Goal: Complete application form: Complete application form

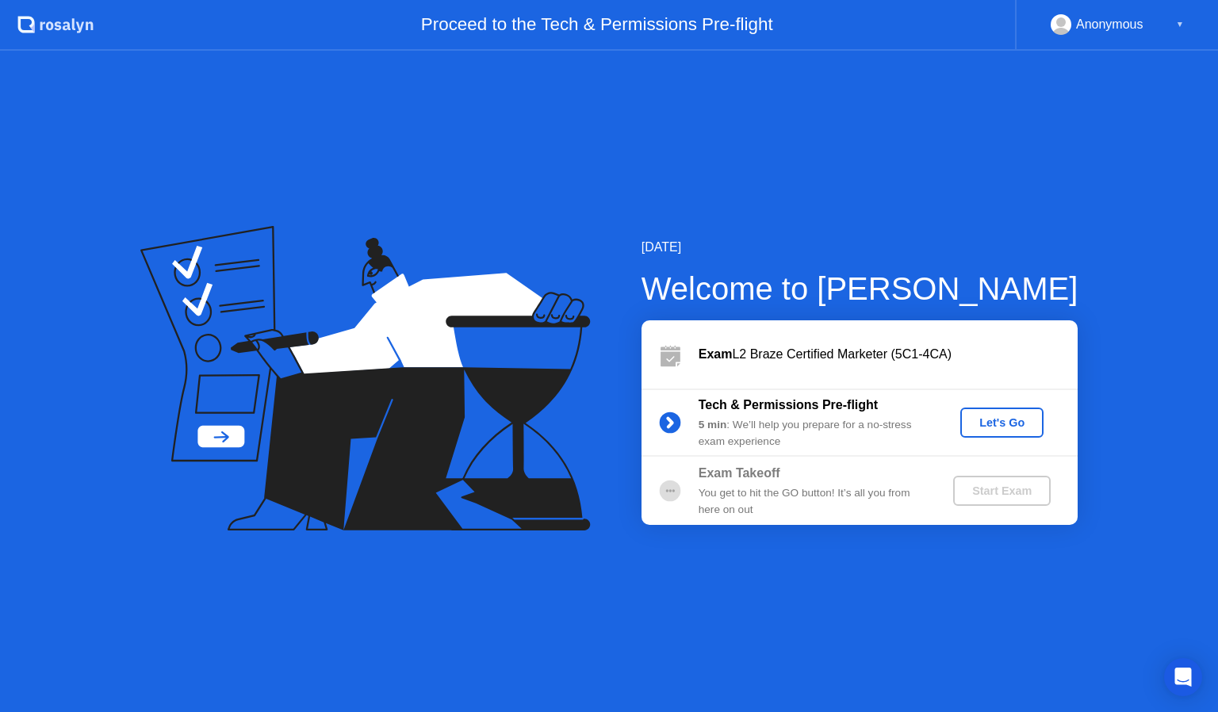
click at [994, 426] on div "Let's Go" at bounding box center [1002, 422] width 71 height 13
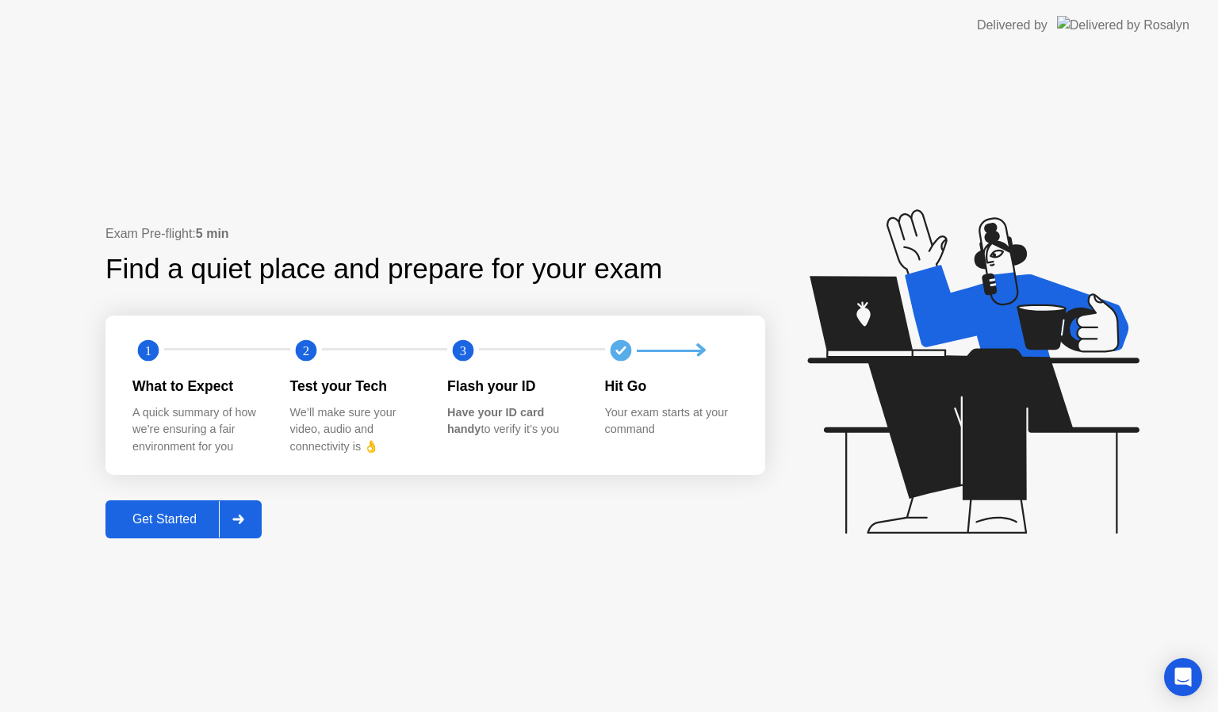
click at [159, 521] on div "Get Started" at bounding box center [164, 519] width 109 height 14
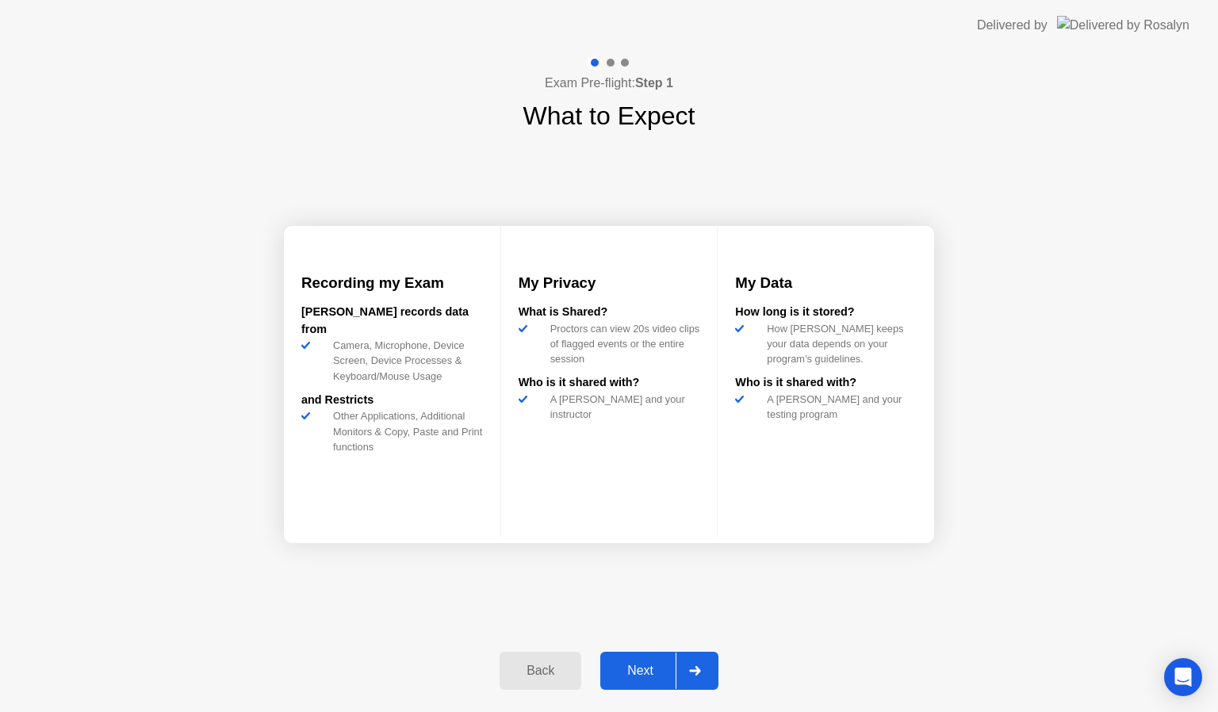
click at [629, 673] on div "Next" at bounding box center [640, 671] width 71 height 14
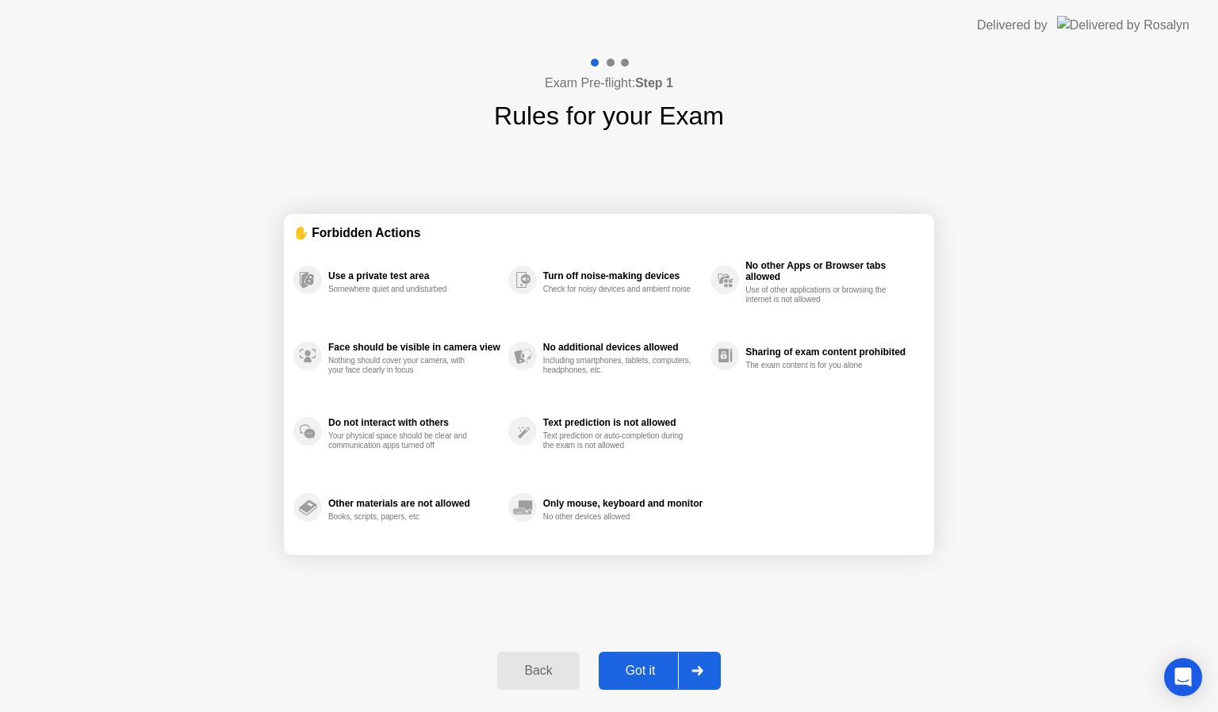
click at [641, 669] on div "Got it" at bounding box center [641, 671] width 75 height 14
select select "**********"
select select "*******"
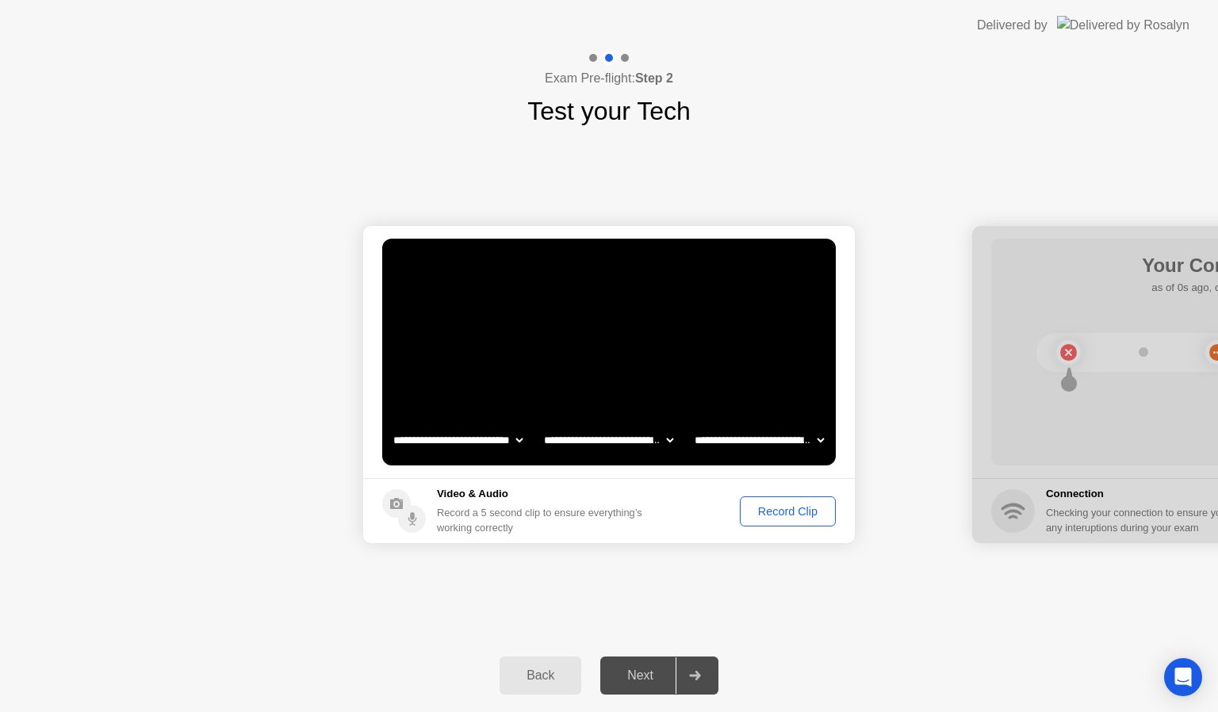
click at [777, 514] on div "Record Clip" at bounding box center [788, 511] width 85 height 13
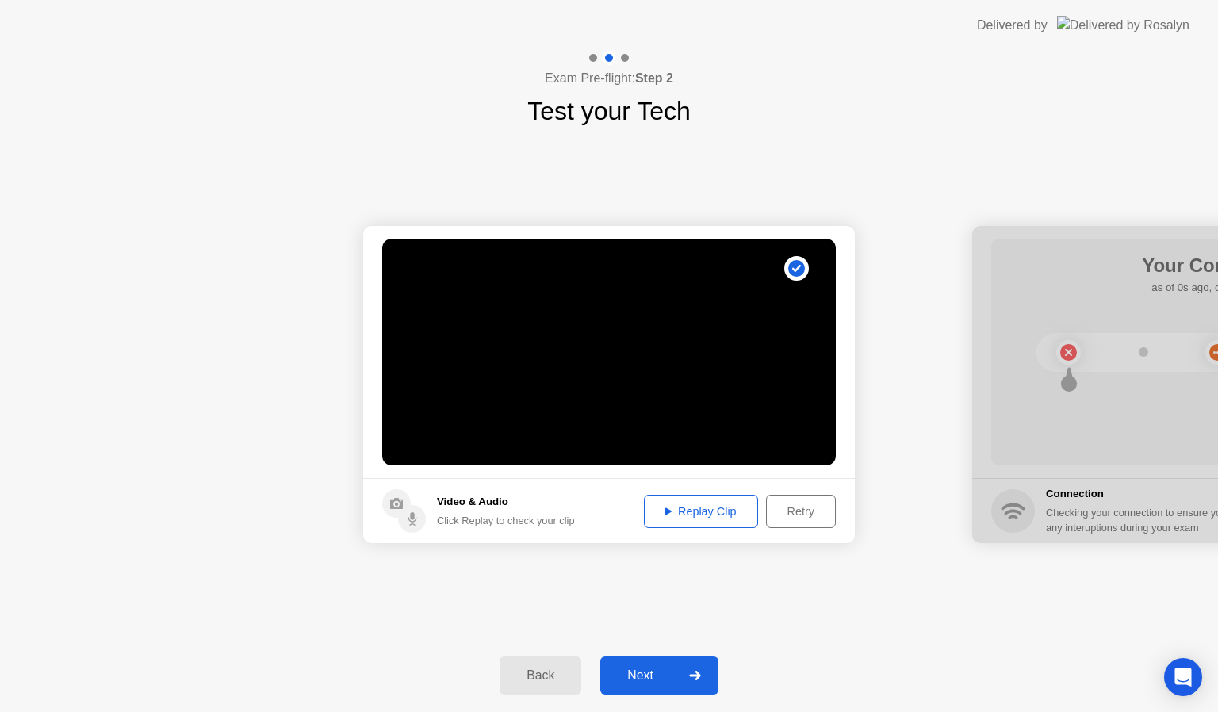
click at [682, 512] on div "Replay Clip" at bounding box center [701, 511] width 103 height 13
click at [638, 669] on div "Next" at bounding box center [640, 676] width 71 height 14
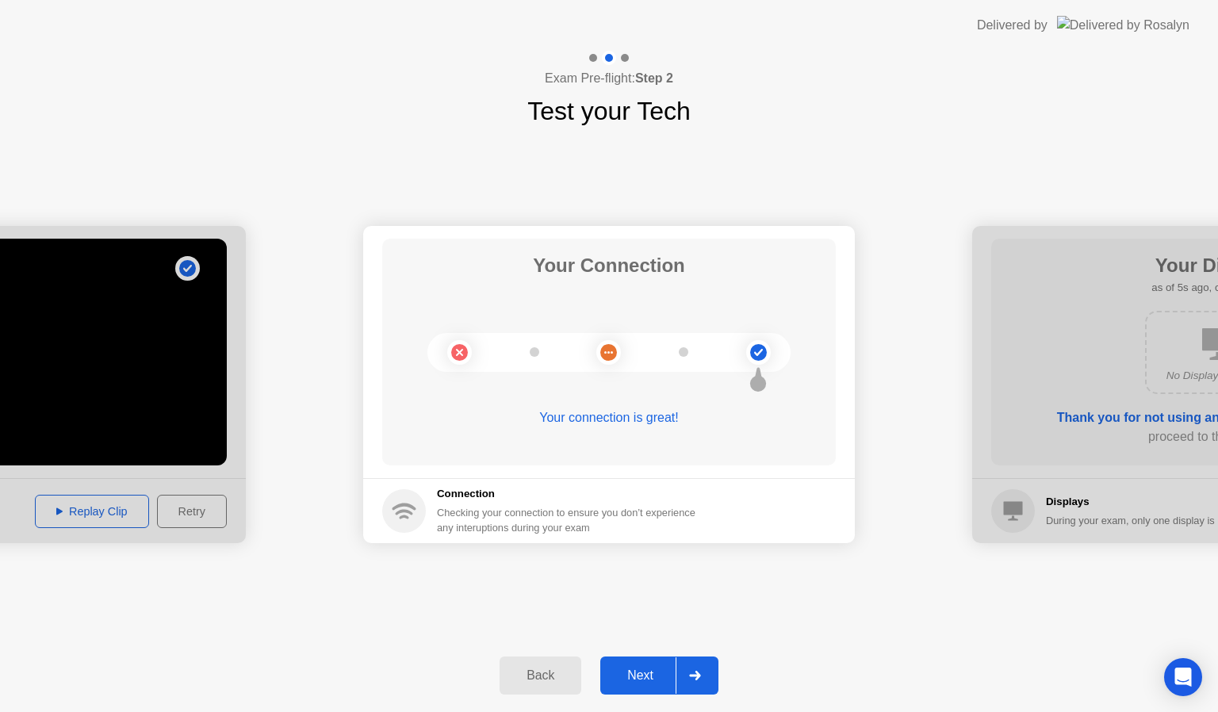
click at [638, 669] on div "Next" at bounding box center [640, 676] width 71 height 14
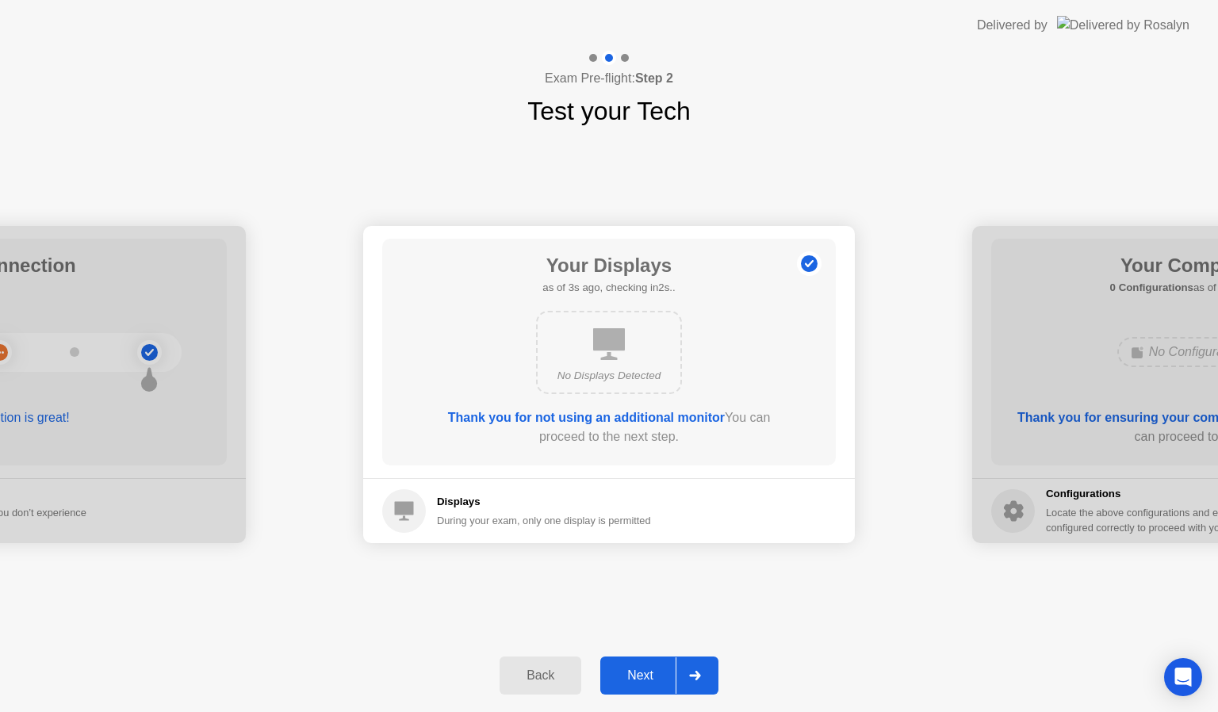
click at [638, 669] on div "Next" at bounding box center [640, 676] width 71 height 14
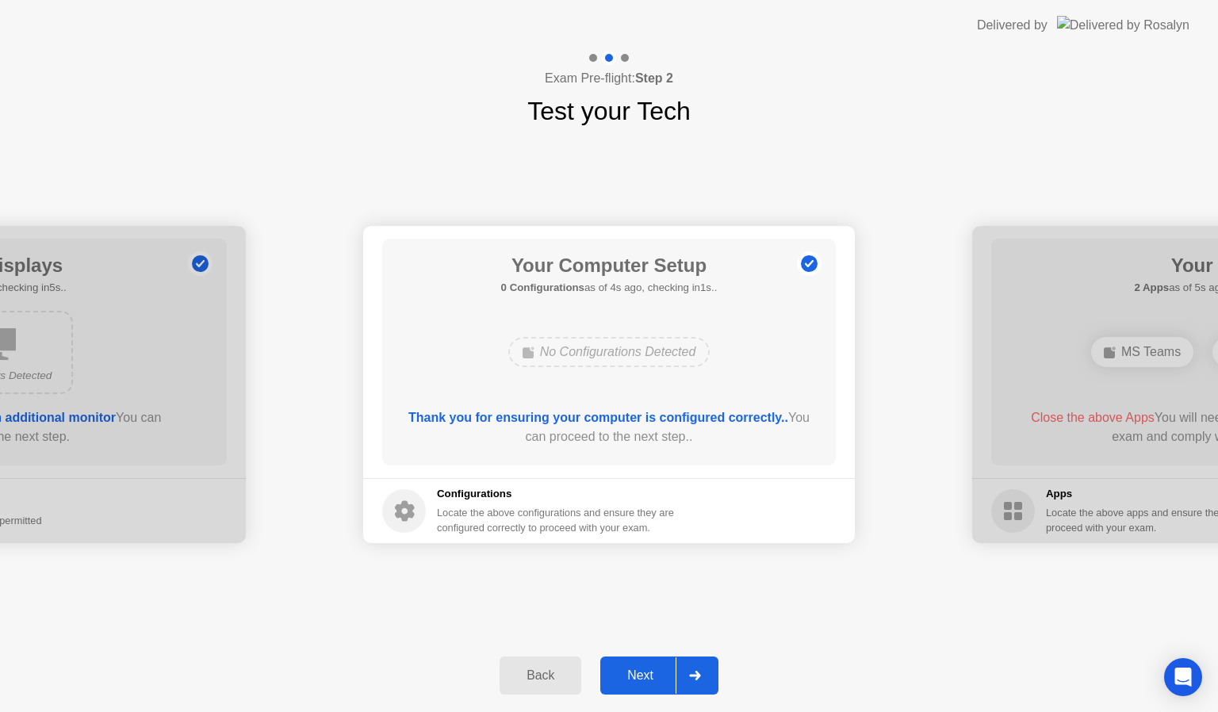
click at [638, 669] on div "Next" at bounding box center [640, 676] width 71 height 14
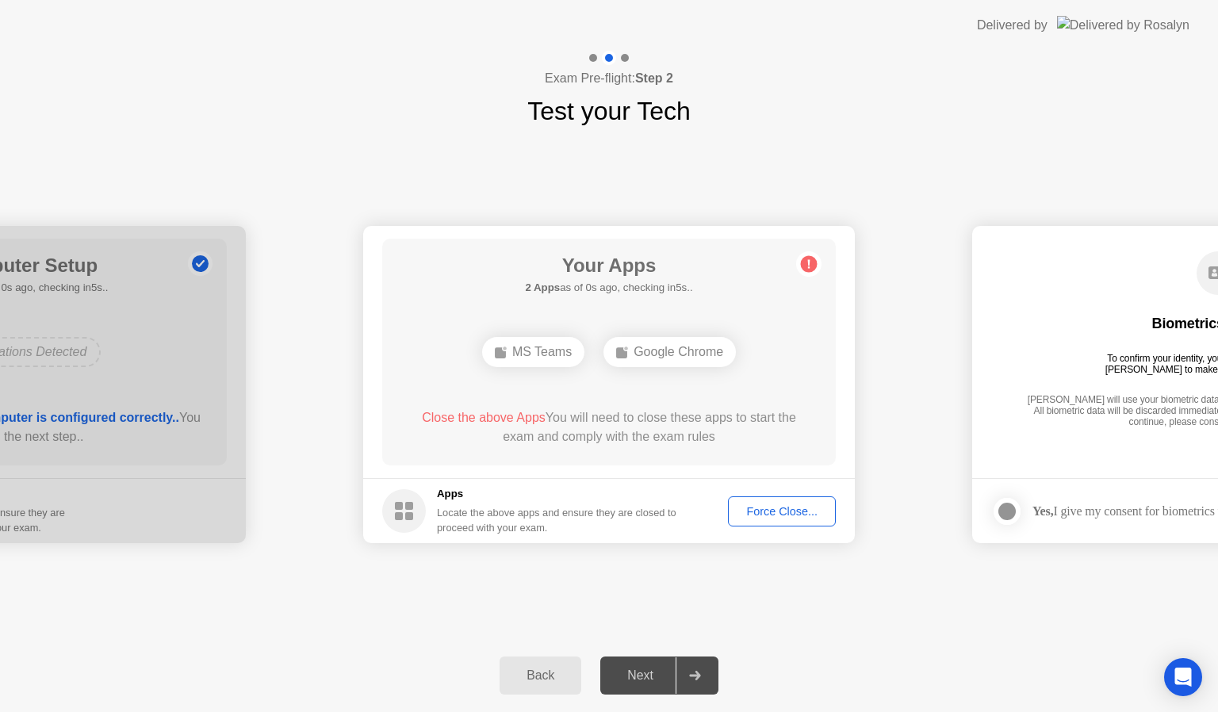
click at [782, 513] on div "Force Close..." at bounding box center [782, 511] width 97 height 13
click at [642, 679] on div "Next" at bounding box center [640, 676] width 71 height 14
click at [606, 349] on div "Google Chrome" at bounding box center [609, 352] width 132 height 30
click at [610, 356] on div "Google Chrome" at bounding box center [609, 352] width 132 height 30
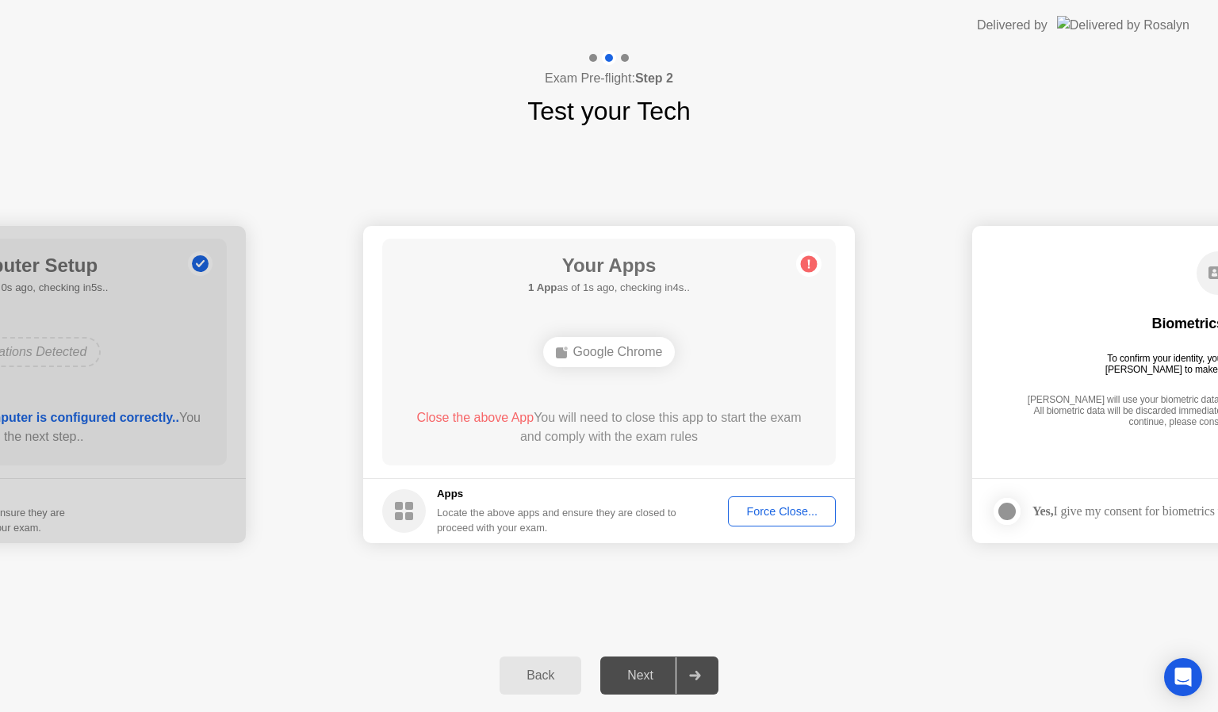
click at [776, 514] on div "Force Close..." at bounding box center [782, 511] width 97 height 13
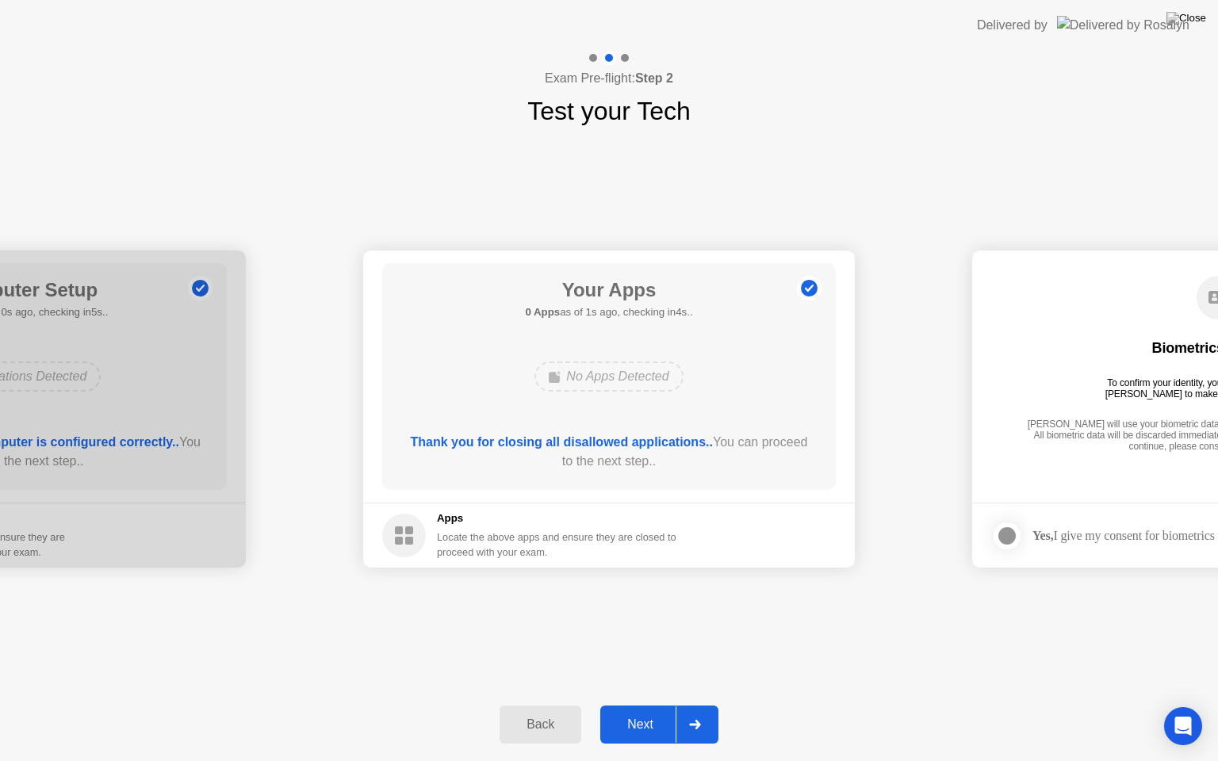
click at [641, 711] on div "Next" at bounding box center [640, 725] width 71 height 14
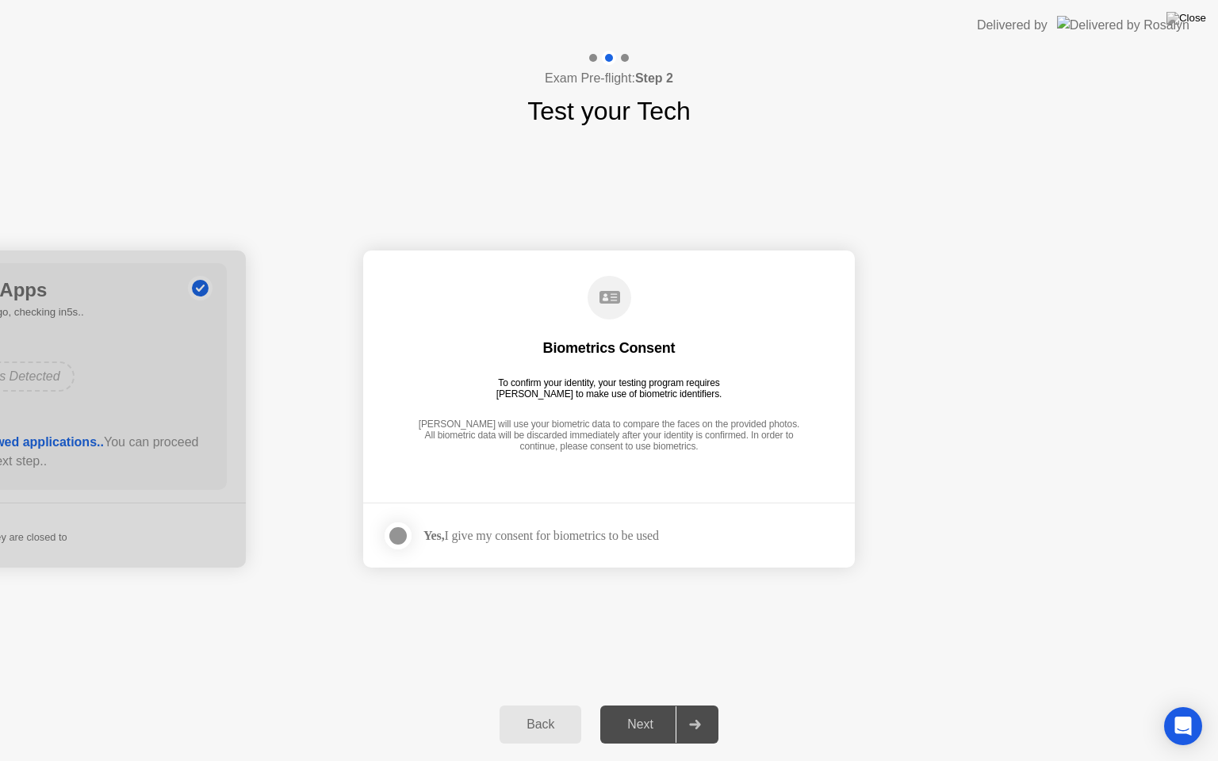
click at [541, 533] on div "Yes, I give my consent for biometrics to be used" at bounding box center [542, 535] width 236 height 15
click at [397, 538] on div at bounding box center [398, 536] width 19 height 19
click at [641, 711] on div "Next" at bounding box center [640, 725] width 71 height 14
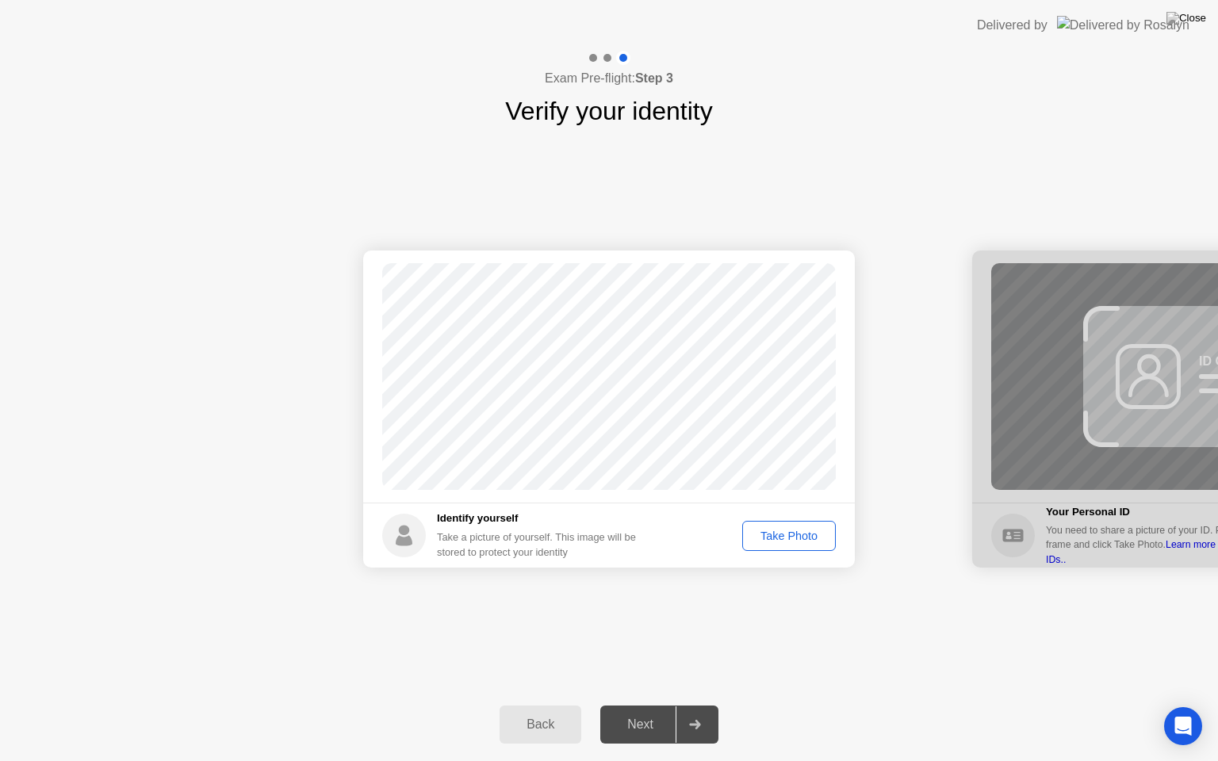
click at [772, 542] on div "Take Photo" at bounding box center [789, 536] width 82 height 13
click at [638, 711] on div "Next" at bounding box center [640, 725] width 71 height 14
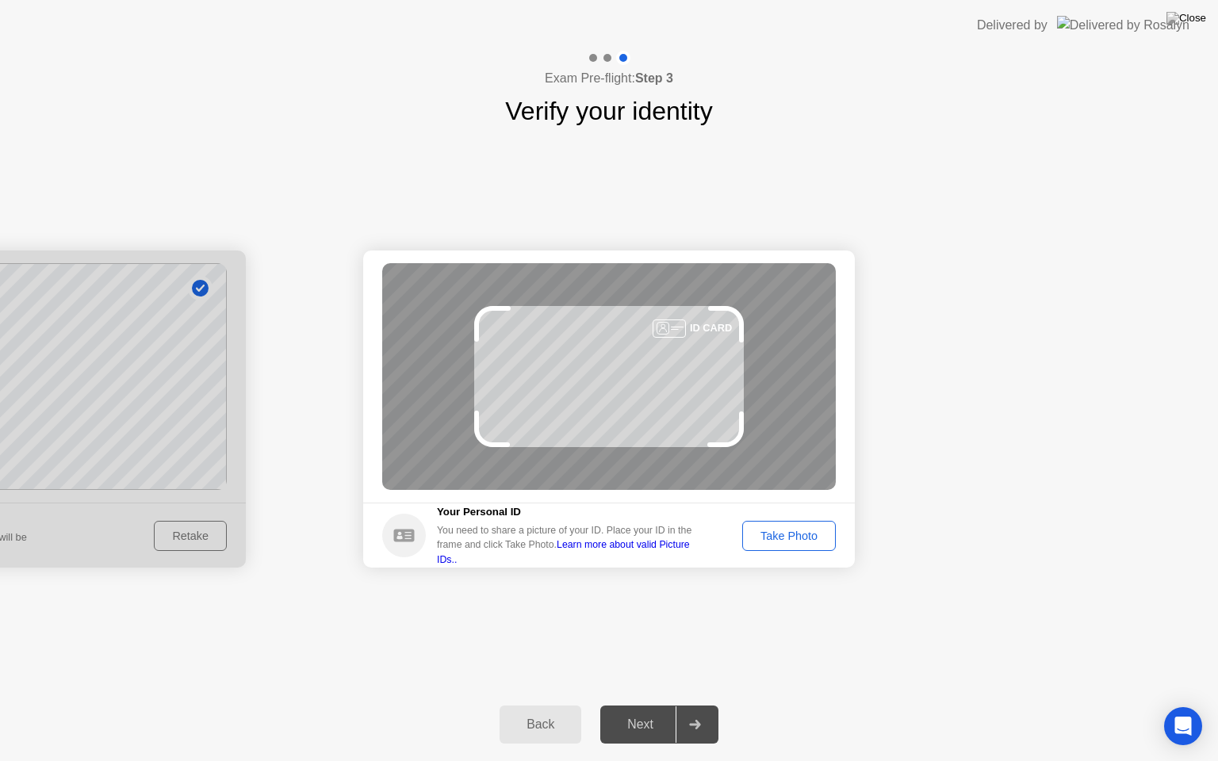
click at [765, 531] on div "Take Photo" at bounding box center [789, 536] width 82 height 13
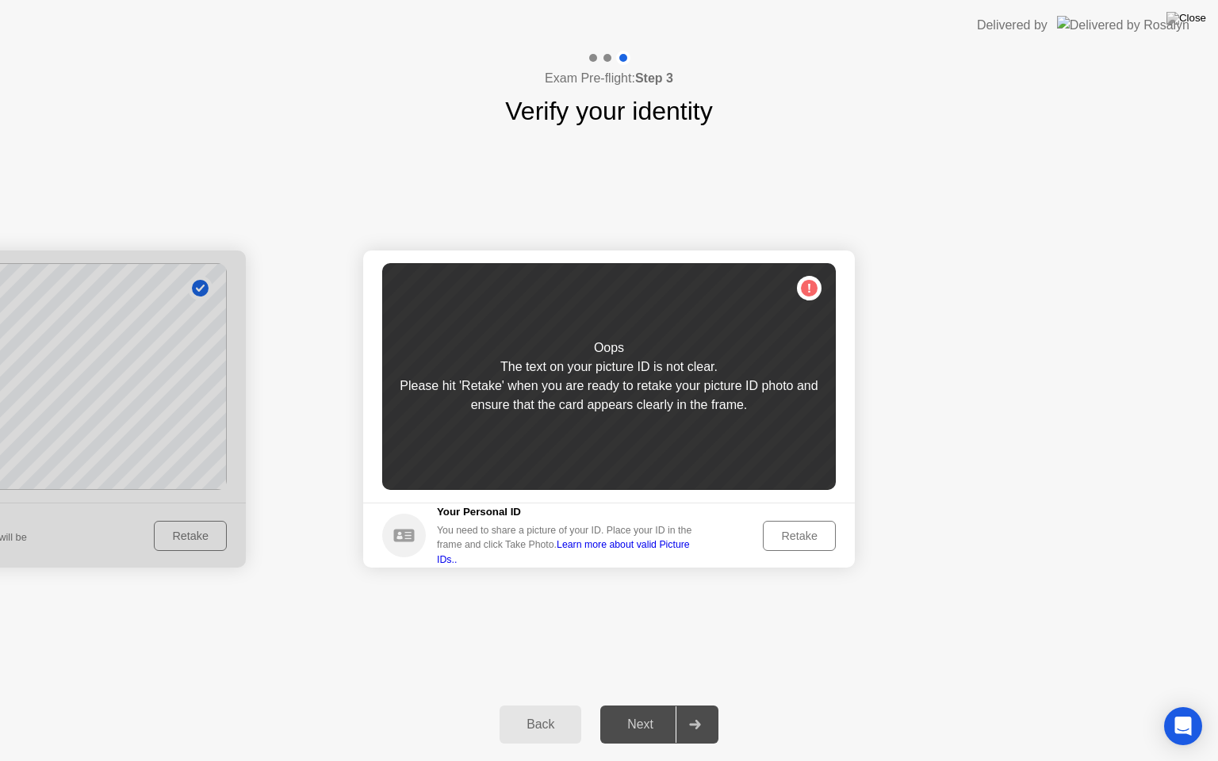
click at [809, 535] on div "Retake" at bounding box center [800, 536] width 62 height 13
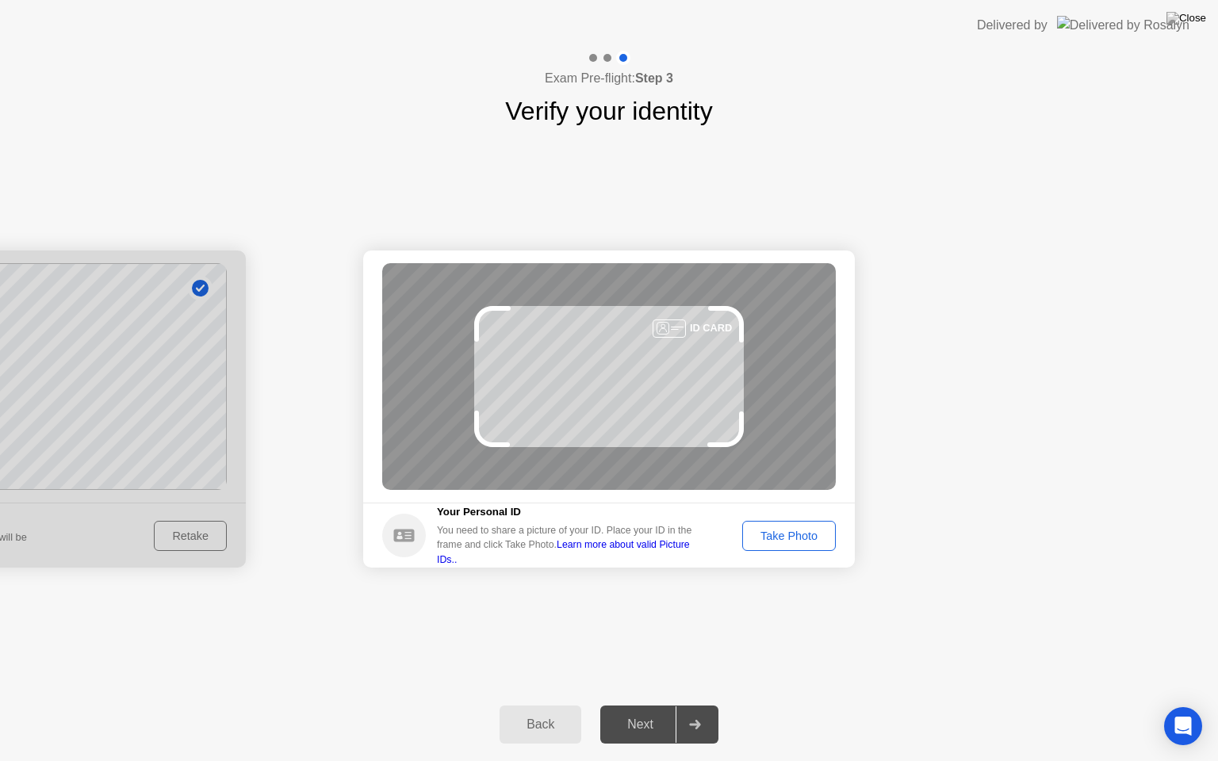
click at [809, 535] on div "Take Photo" at bounding box center [789, 536] width 82 height 13
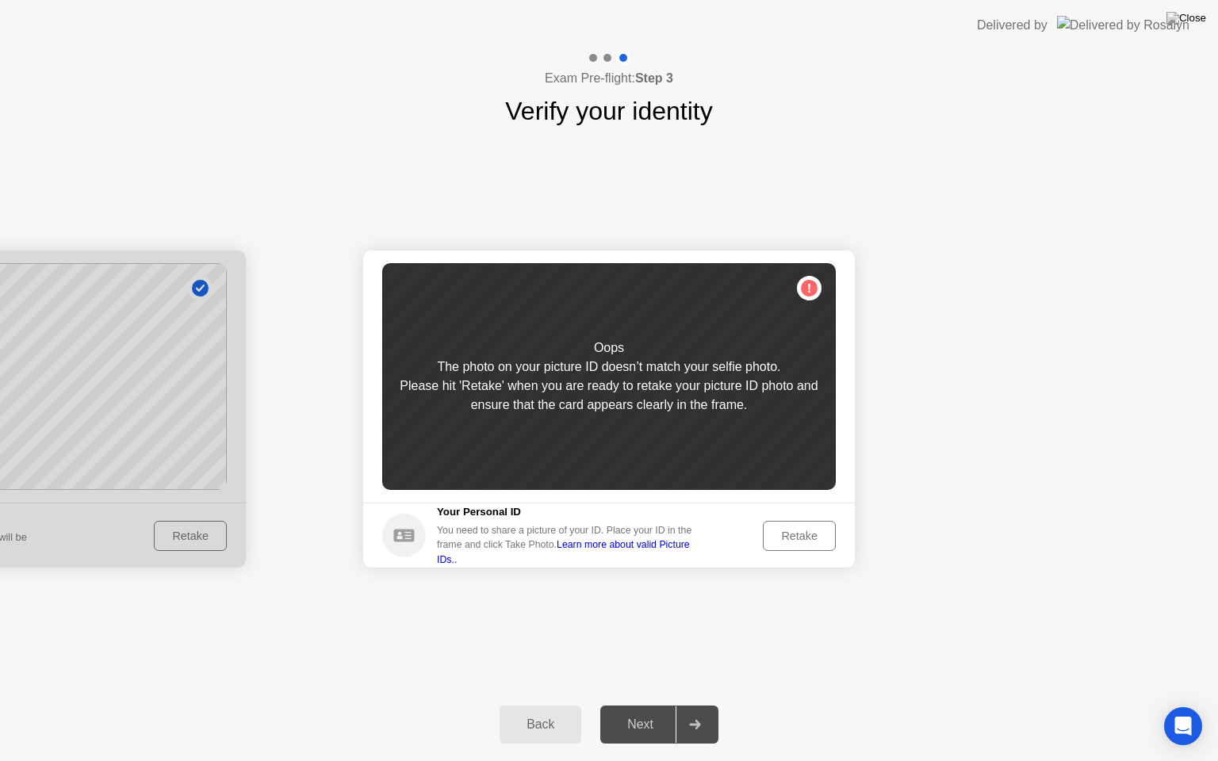
click at [809, 535] on div "Retake" at bounding box center [800, 536] width 62 height 13
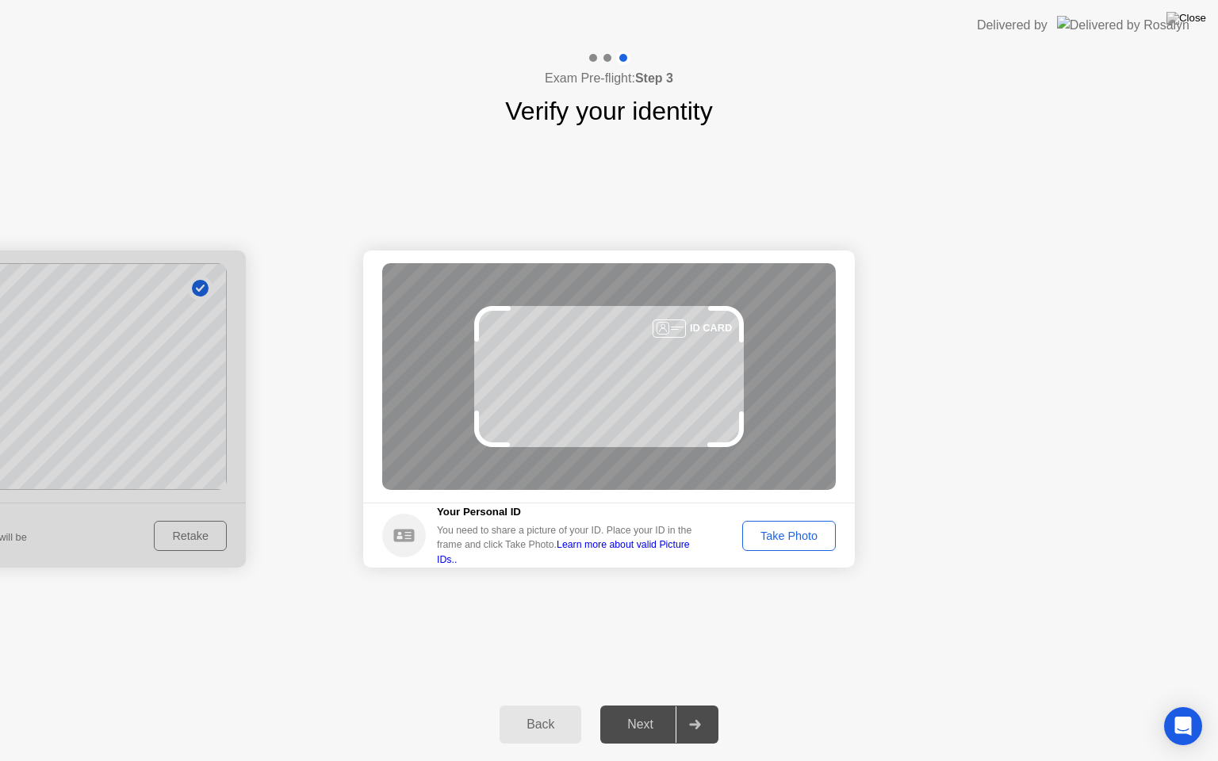
click at [809, 535] on div "Take Photo" at bounding box center [789, 536] width 82 height 13
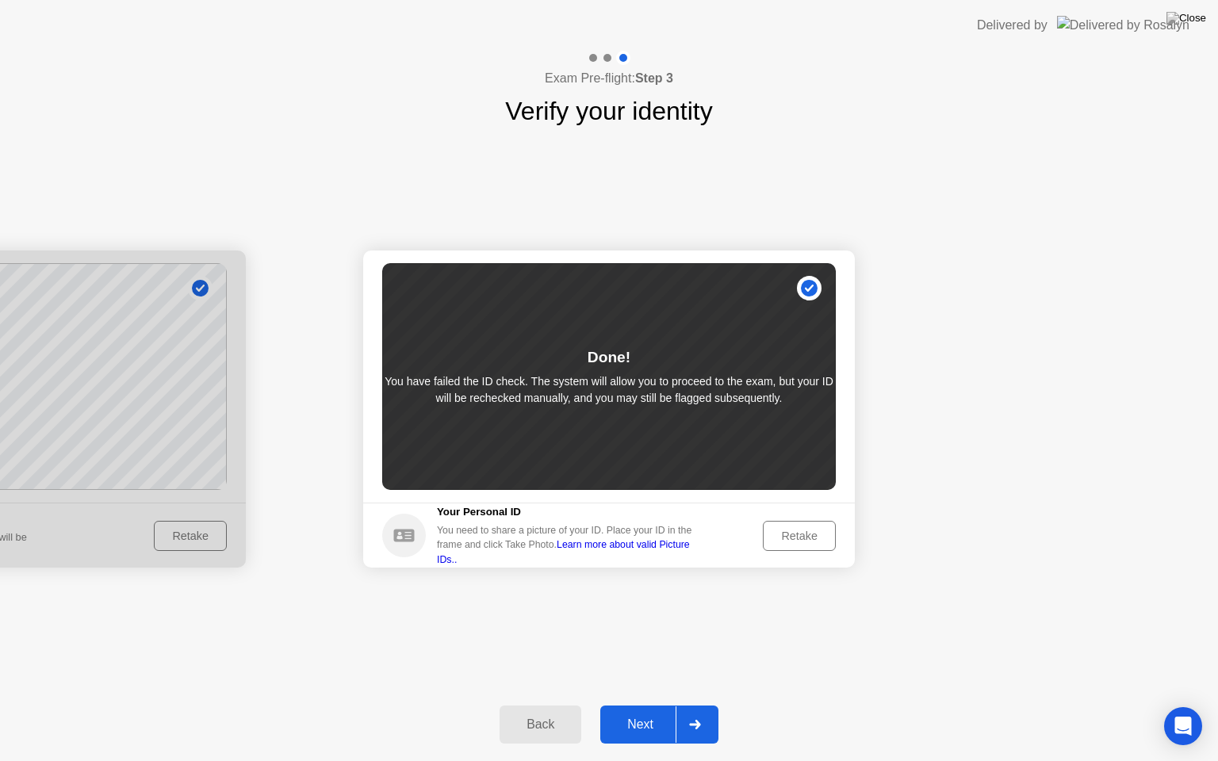
click at [789, 538] on div "Retake" at bounding box center [800, 536] width 62 height 13
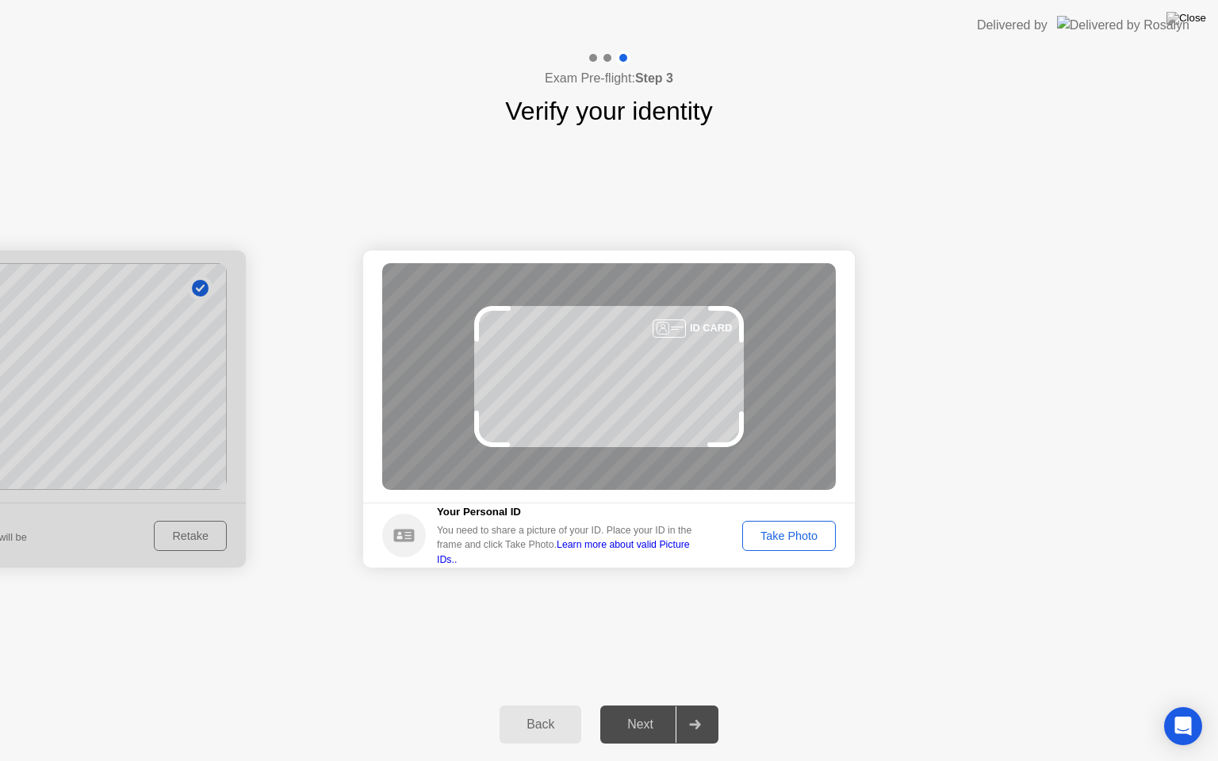
click at [763, 566] on footer "Your Personal ID You need to share a picture of your ID. Place your ID in the f…" at bounding box center [609, 535] width 492 height 65
click at [776, 539] on div "Take Photo" at bounding box center [789, 536] width 82 height 13
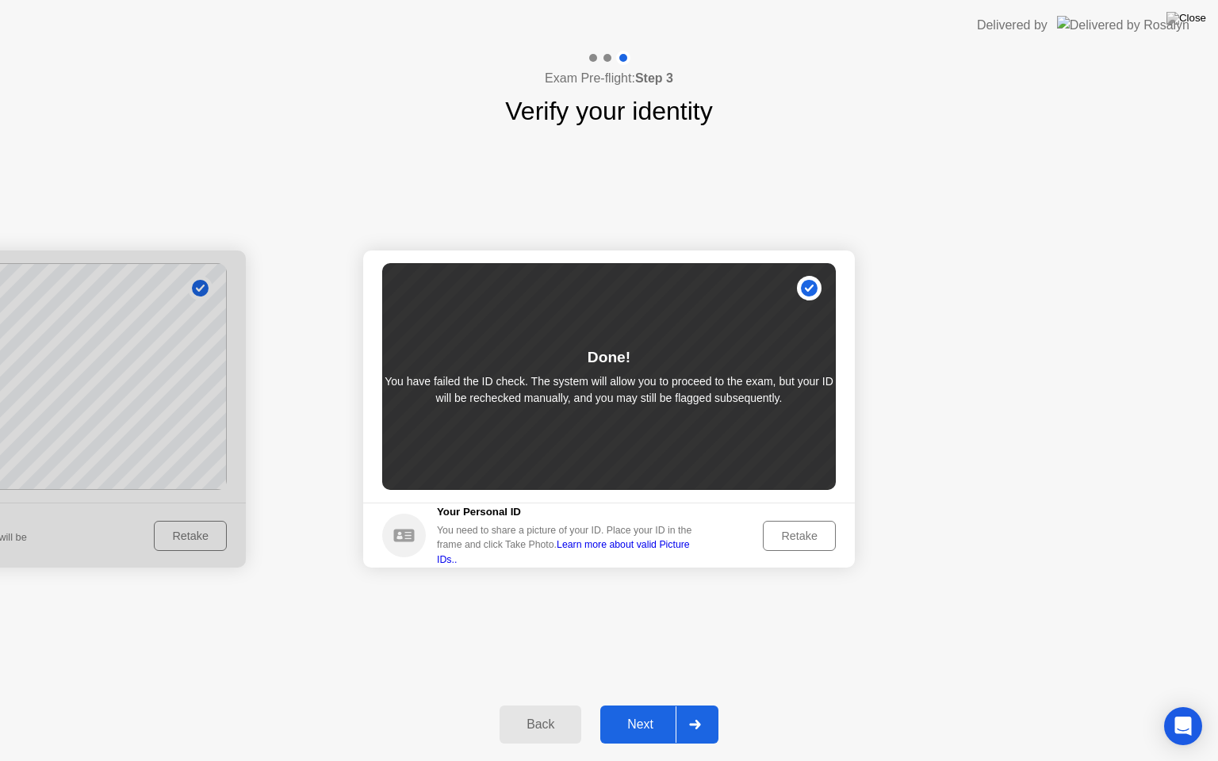
click at [642, 711] on div "Next" at bounding box center [640, 725] width 71 height 14
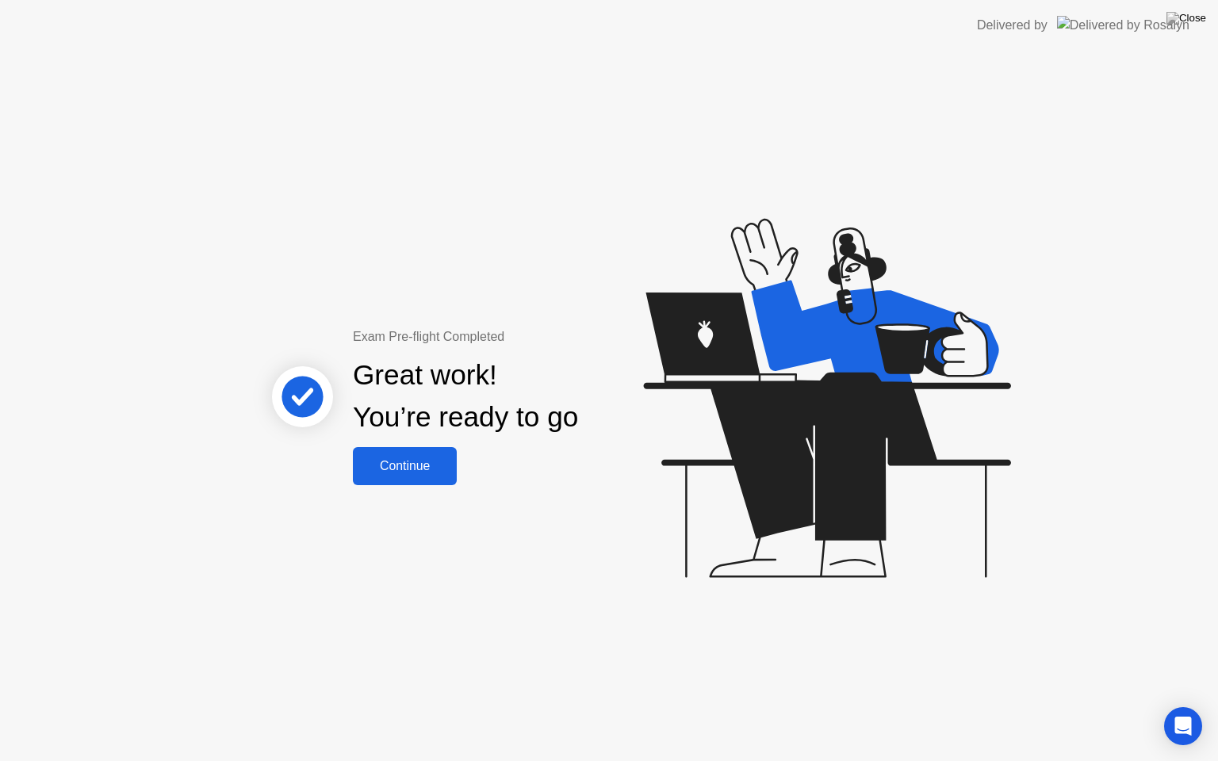
click at [419, 471] on div "Continue" at bounding box center [405, 466] width 94 height 14
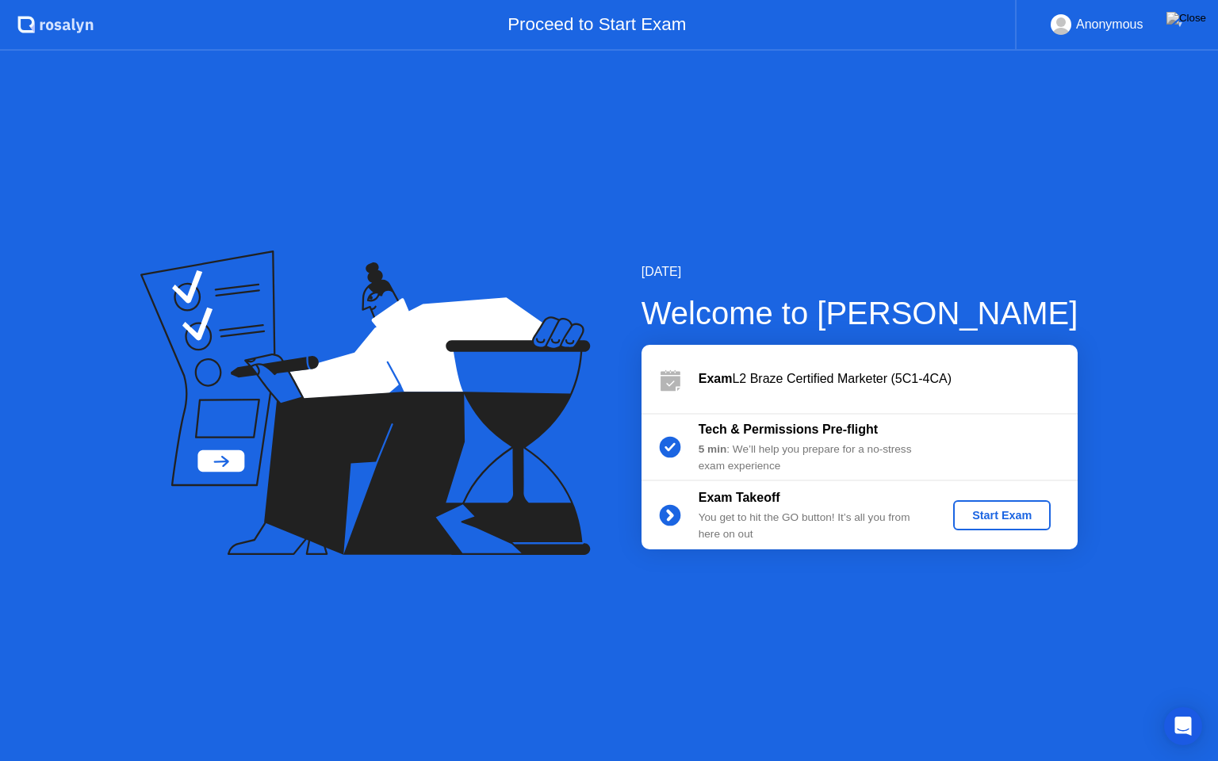
click at [995, 516] on div "Start Exam" at bounding box center [1002, 515] width 85 height 13
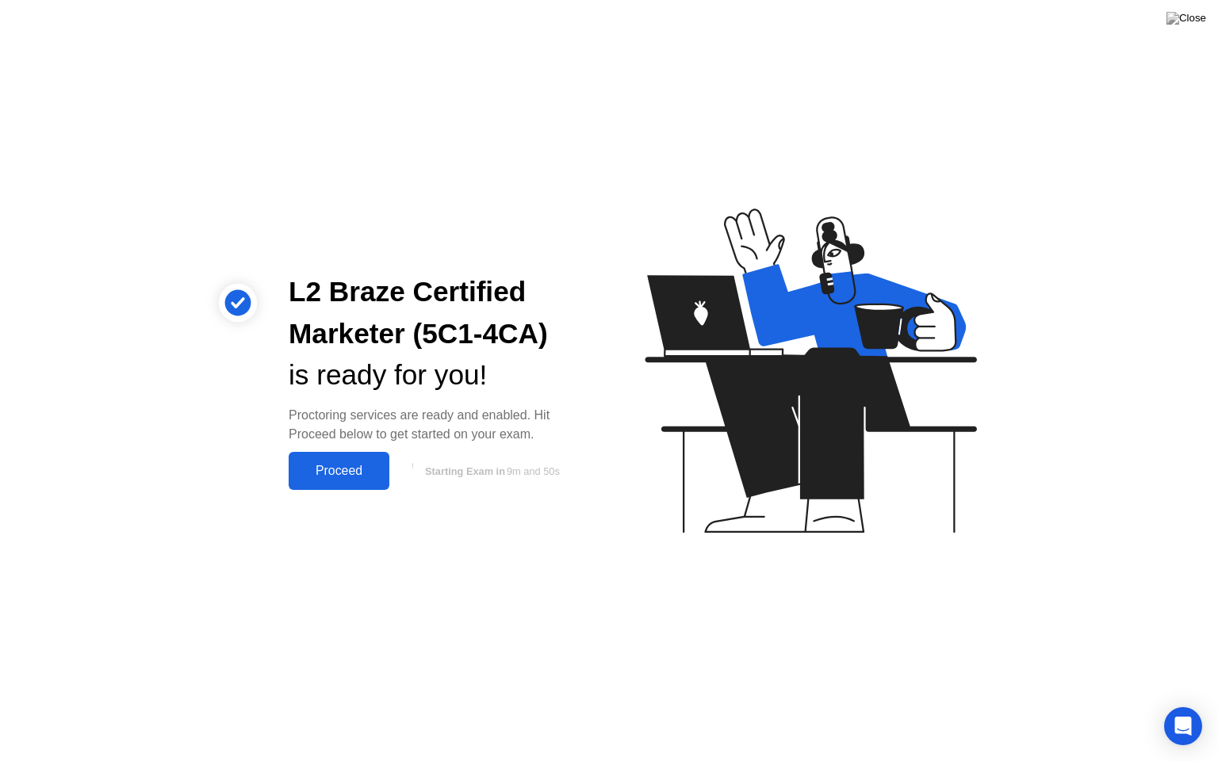
click at [349, 476] on div "Proceed" at bounding box center [338, 471] width 91 height 14
